Goal: Navigation & Orientation: Find specific page/section

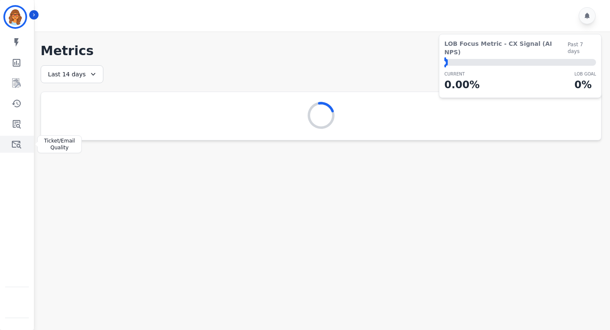
click at [15, 142] on icon "Sidebar" at bounding box center [16, 144] width 10 height 10
